Goal: Information Seeking & Learning: Learn about a topic

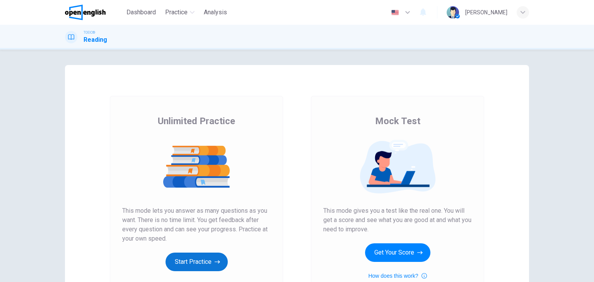
click at [206, 255] on button "Start Practice" at bounding box center [196, 261] width 62 height 19
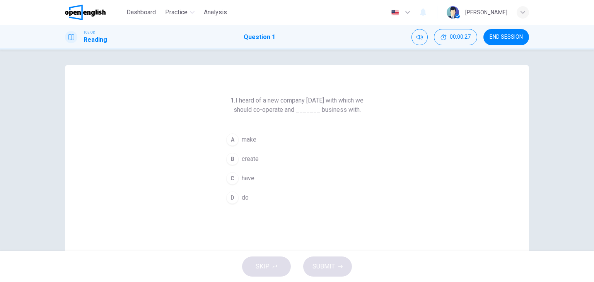
click at [233, 175] on div "C" at bounding box center [232, 178] width 12 height 12
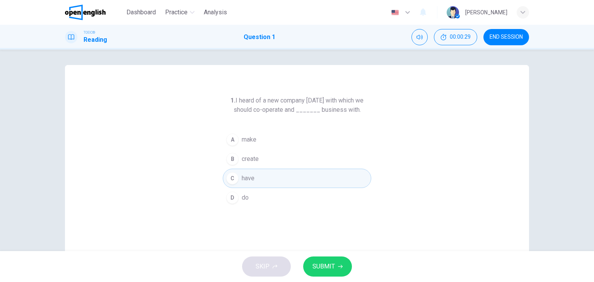
click at [329, 264] on span "SUBMIT" at bounding box center [323, 266] width 22 height 11
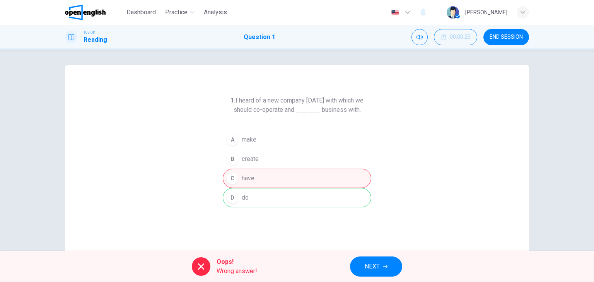
click at [382, 264] on button "NEXT" at bounding box center [376, 266] width 52 height 20
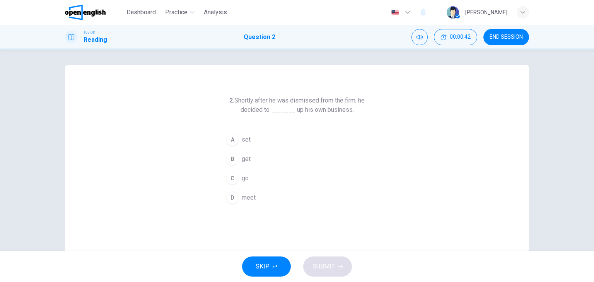
click at [233, 141] on div "A" at bounding box center [232, 139] width 12 height 12
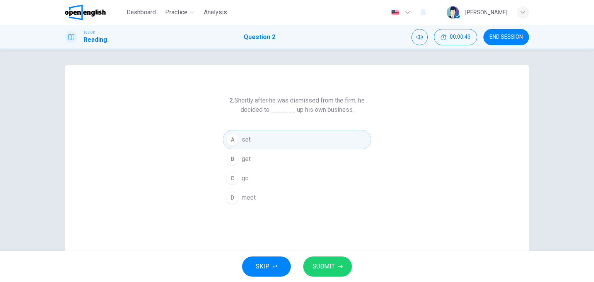
click at [327, 262] on span "SUBMIT" at bounding box center [323, 266] width 22 height 11
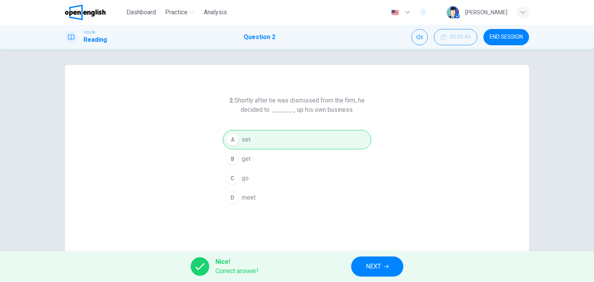
click at [378, 270] on span "NEXT" at bounding box center [373, 266] width 15 height 11
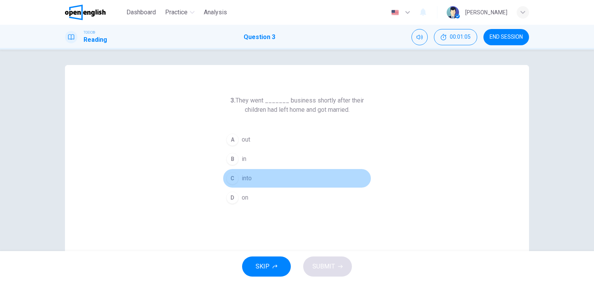
click at [232, 177] on div "C" at bounding box center [232, 178] width 12 height 12
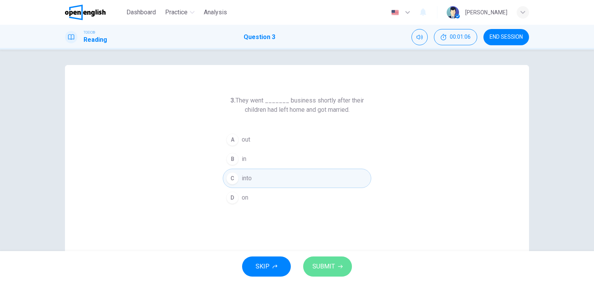
click at [327, 266] on span "SUBMIT" at bounding box center [323, 266] width 22 height 11
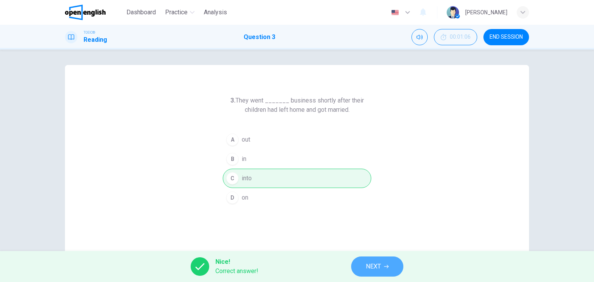
click at [377, 265] on span "NEXT" at bounding box center [373, 266] width 15 height 11
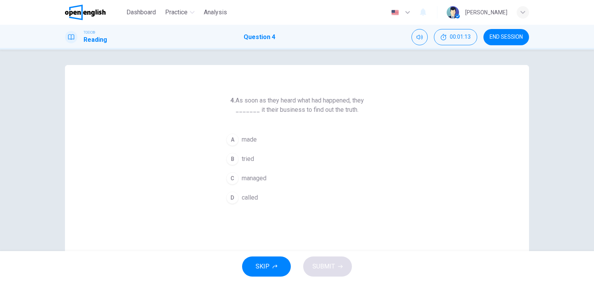
drag, startPoint x: 265, startPoint y: 99, endPoint x: 305, endPoint y: 99, distance: 39.4
click at [305, 99] on h6 "4. As soon as they heard what had happened, they _______ it their business to f…" at bounding box center [297, 105] width 148 height 19
drag, startPoint x: 231, startPoint y: 138, endPoint x: 233, endPoint y: 141, distance: 4.1
click at [231, 138] on div "A" at bounding box center [232, 139] width 12 height 12
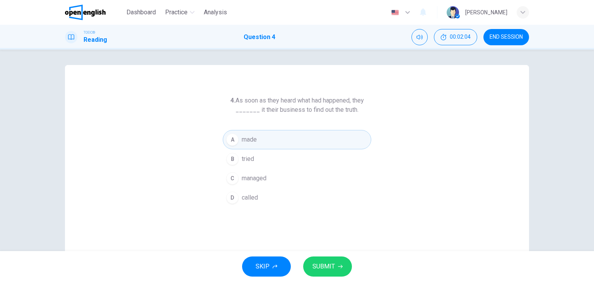
click at [324, 265] on span "SUBMIT" at bounding box center [323, 266] width 22 height 11
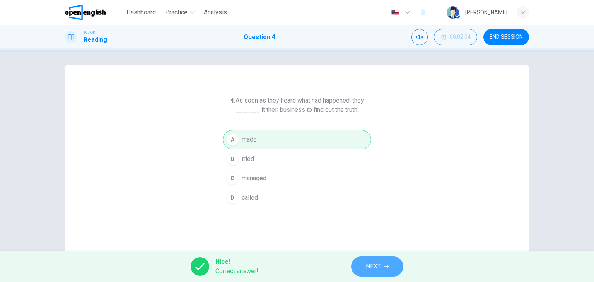
click at [383, 264] on button "NEXT" at bounding box center [377, 266] width 52 height 20
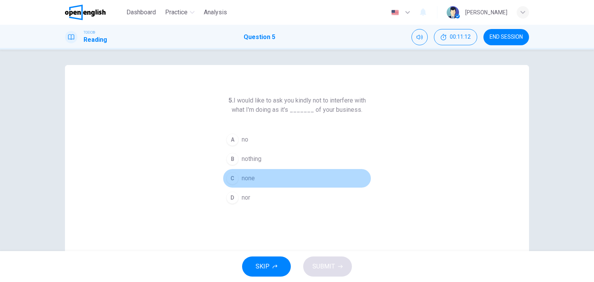
click at [227, 178] on div "C" at bounding box center [232, 178] width 12 height 12
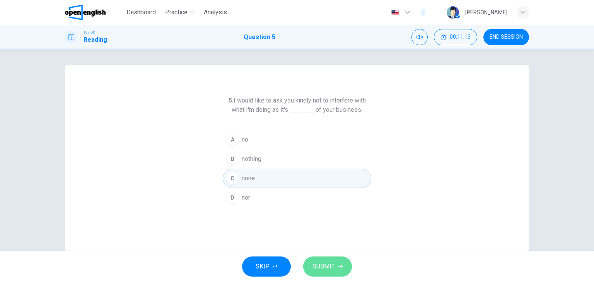
click at [332, 262] on span "SUBMIT" at bounding box center [323, 266] width 22 height 11
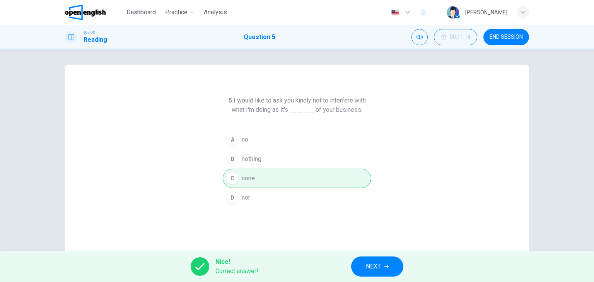
click at [371, 267] on span "NEXT" at bounding box center [373, 266] width 15 height 11
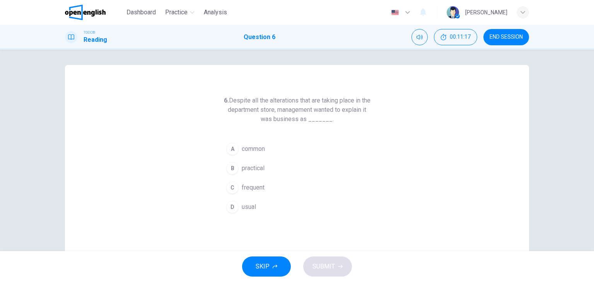
click at [508, 36] on span "END SESSION" at bounding box center [505, 37] width 33 height 6
